Goal: Find specific page/section: Find specific page/section

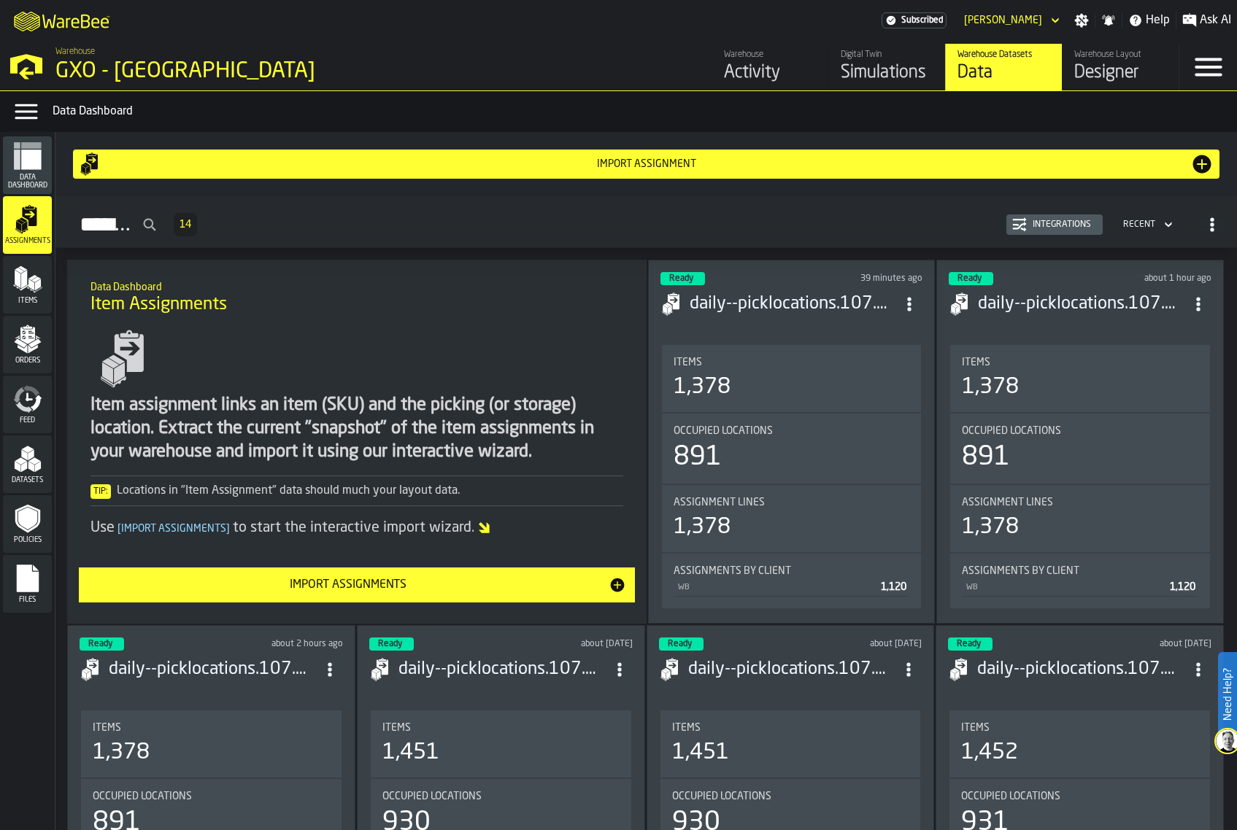
click at [41, 337] on icon "menu Orders" at bounding box center [27, 339] width 29 height 29
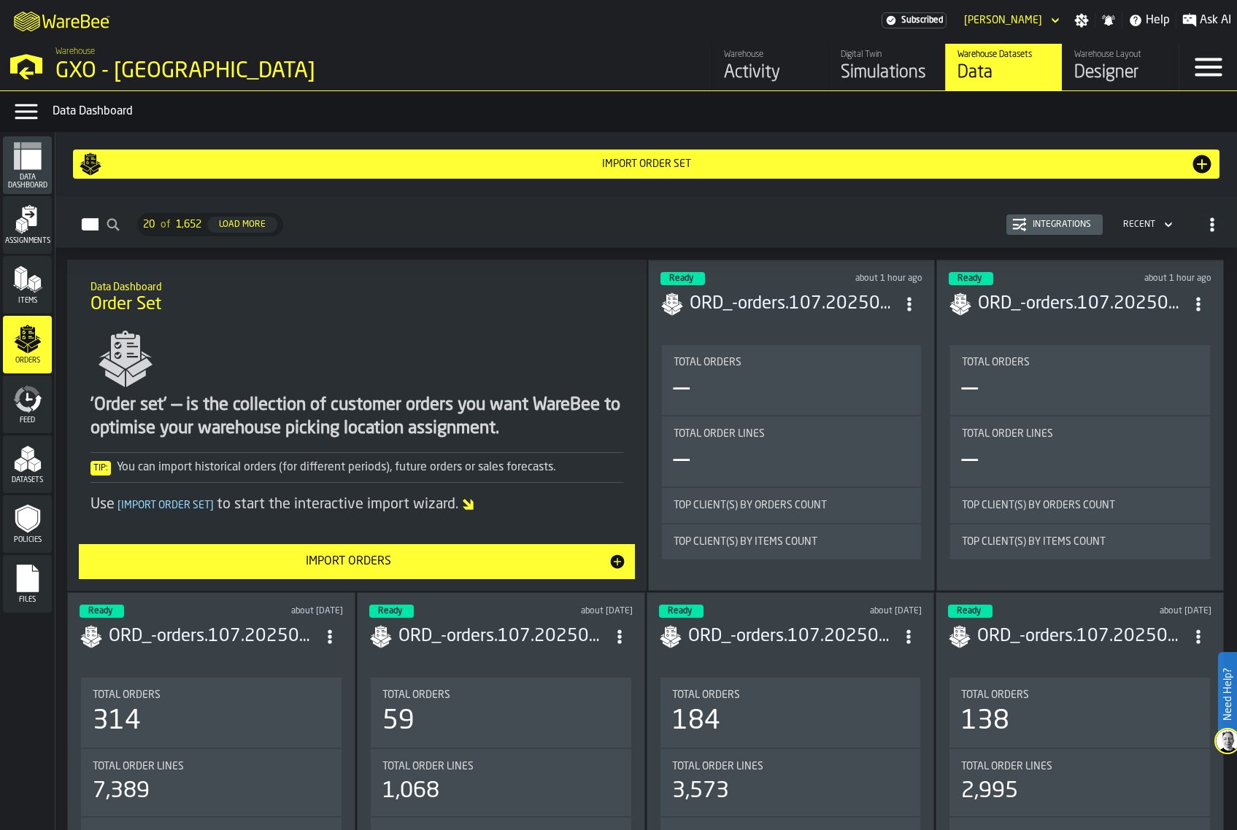
click at [1029, 223] on div "Integrations" at bounding box center [1062, 225] width 70 height 10
